Goal: Task Accomplishment & Management: Manage account settings

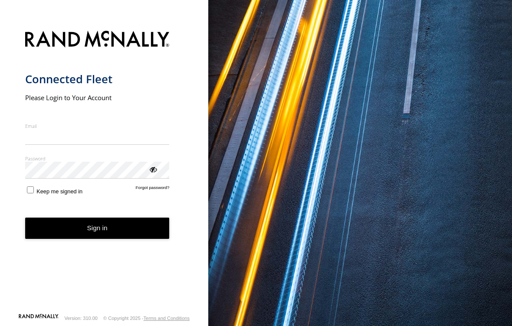
click at [93, 235] on button "Sign in" at bounding box center [97, 228] width 144 height 21
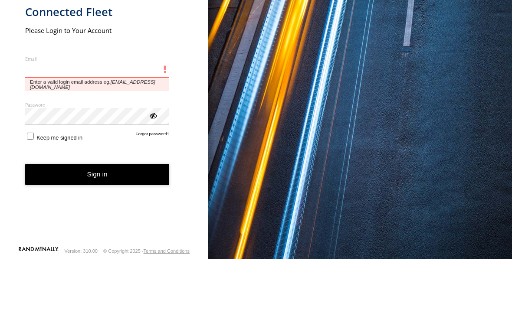
click at [97, 231] on button "Sign in" at bounding box center [97, 241] width 144 height 21
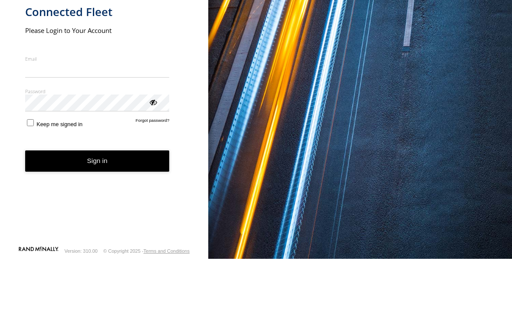
click at [36, 131] on form "Connected Fleet Please Login to Your Account Email Enter a valid login email ad…" at bounding box center [104, 169] width 158 height 287
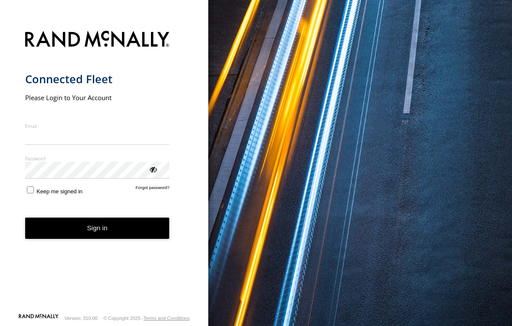
click at [65, 236] on button "Sign in" at bounding box center [97, 228] width 144 height 21
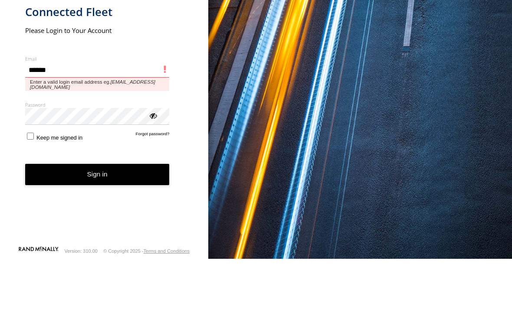
click at [97, 231] on button "Sign in" at bounding box center [97, 241] width 144 height 21
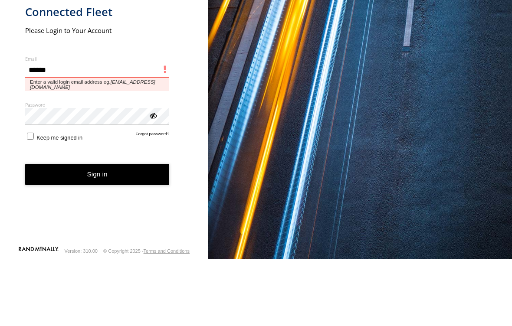
click at [97, 231] on button "Sign in" at bounding box center [97, 241] width 144 height 21
type input "**********"
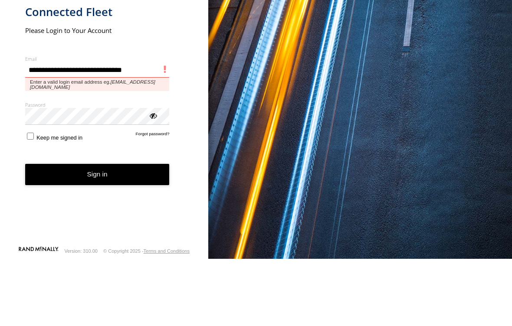
click at [97, 231] on button "Sign in" at bounding box center [97, 241] width 144 height 21
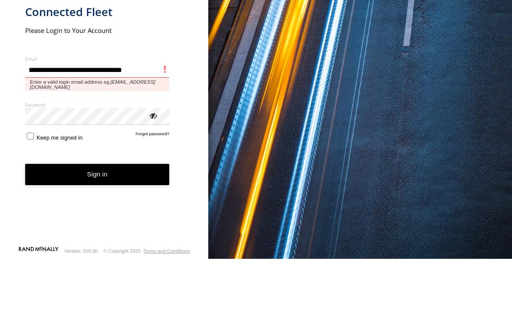
click at [97, 231] on button "Sign in" at bounding box center [97, 241] width 144 height 21
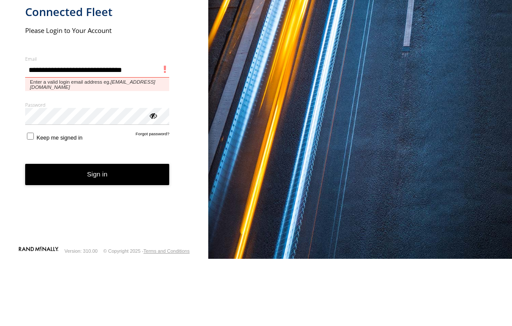
click at [97, 231] on button "Sign in" at bounding box center [97, 241] width 144 height 21
